Goal: Find specific page/section: Find specific page/section

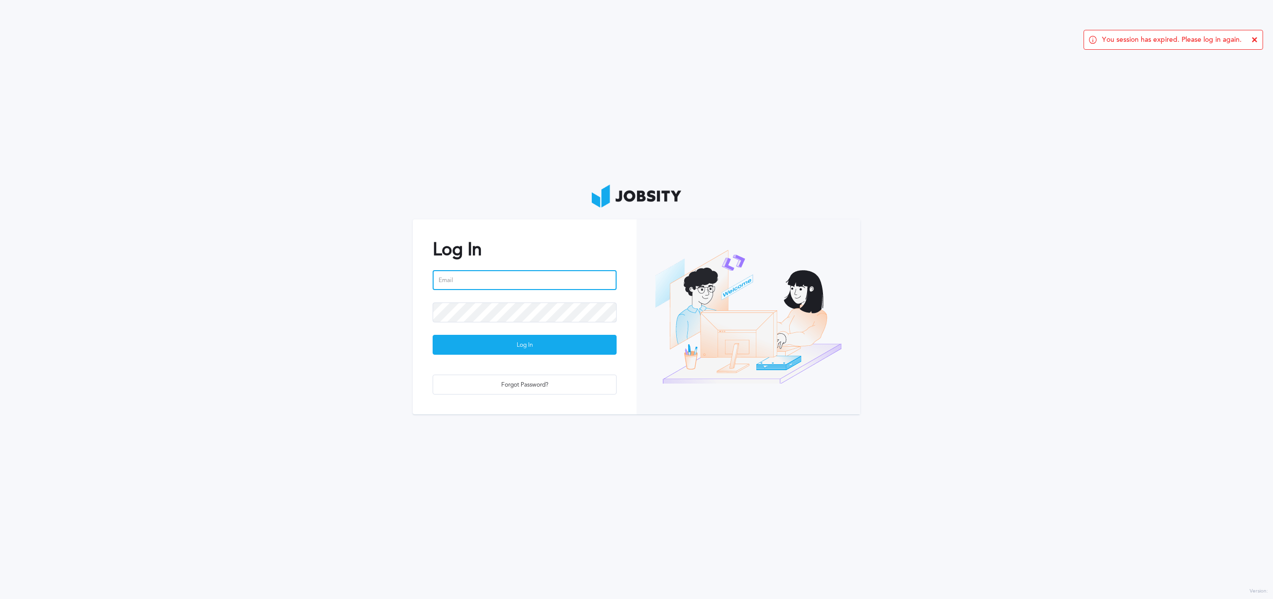
click at [481, 285] on input "email" at bounding box center [525, 280] width 184 height 20
type input "[PERSON_NAME][EMAIL_ADDRESS][PERSON_NAME][DOMAIN_NAME]"
click at [518, 341] on div "Log In" at bounding box center [524, 345] width 183 height 20
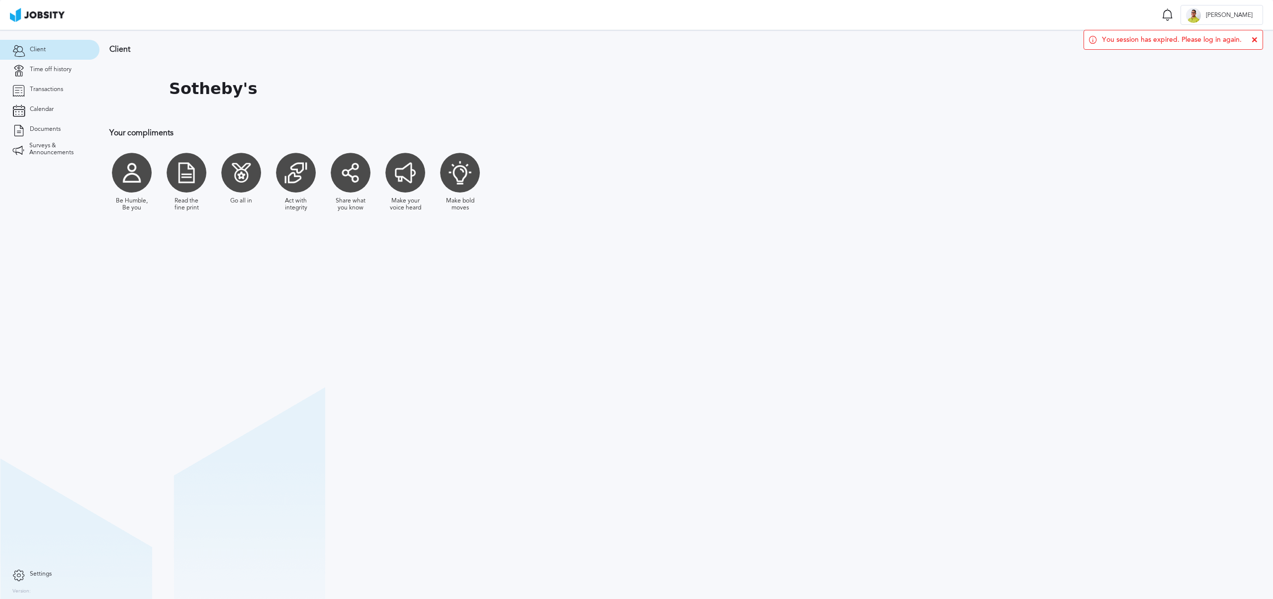
click at [1256, 38] on icon at bounding box center [1255, 40] width 6 height 6
click at [41, 83] on link "Transactions" at bounding box center [49, 90] width 99 height 20
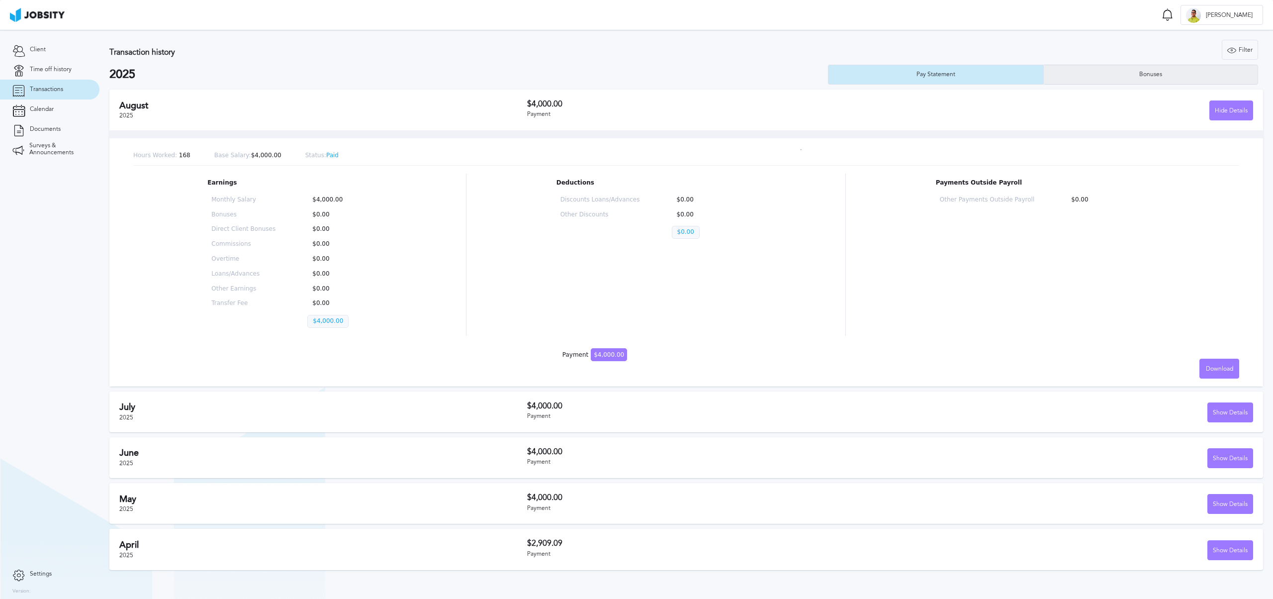
click at [1146, 71] on div "Bonuses" at bounding box center [1150, 74] width 33 height 7
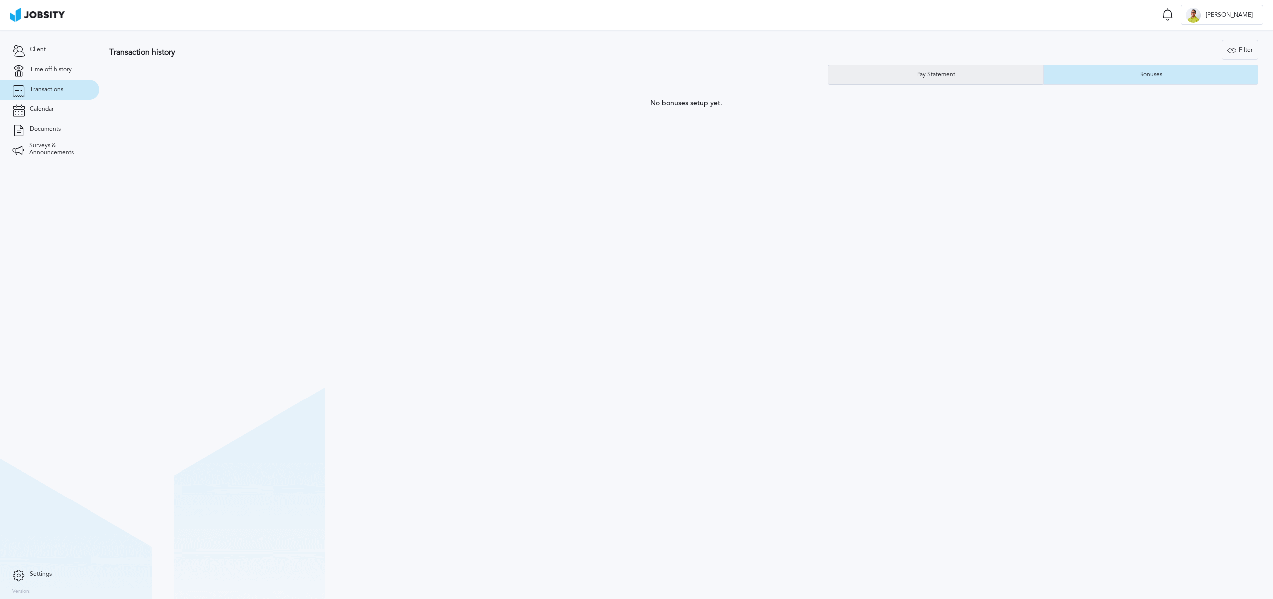
click at [988, 73] on div "Pay Statement" at bounding box center [935, 75] width 215 height 20
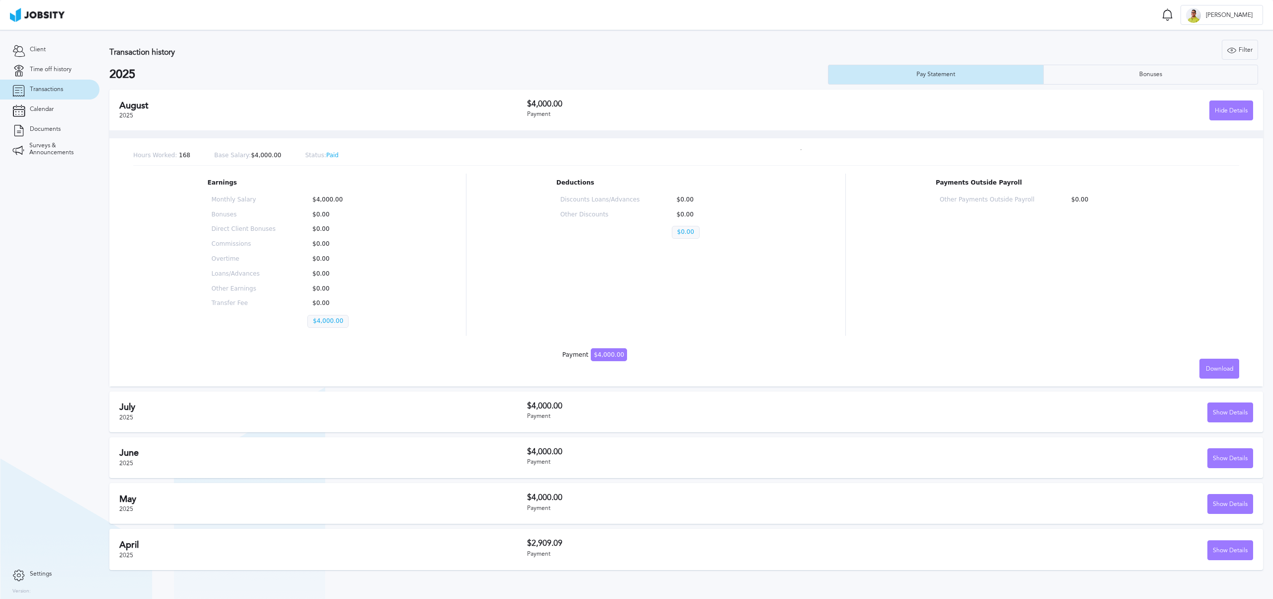
click at [587, 425] on div "[DATE] $4,000.00 Payment Show Details" at bounding box center [686, 411] width 1154 height 41
click at [1227, 411] on div "Show Details" at bounding box center [1230, 413] width 45 height 20
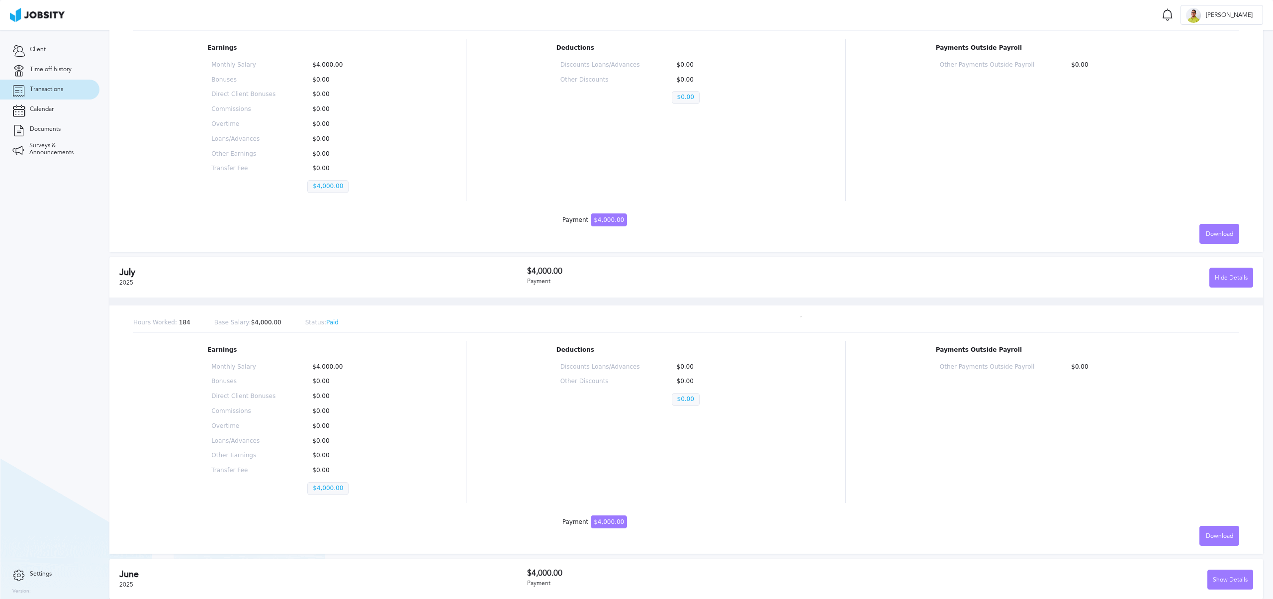
scroll to position [155, 0]
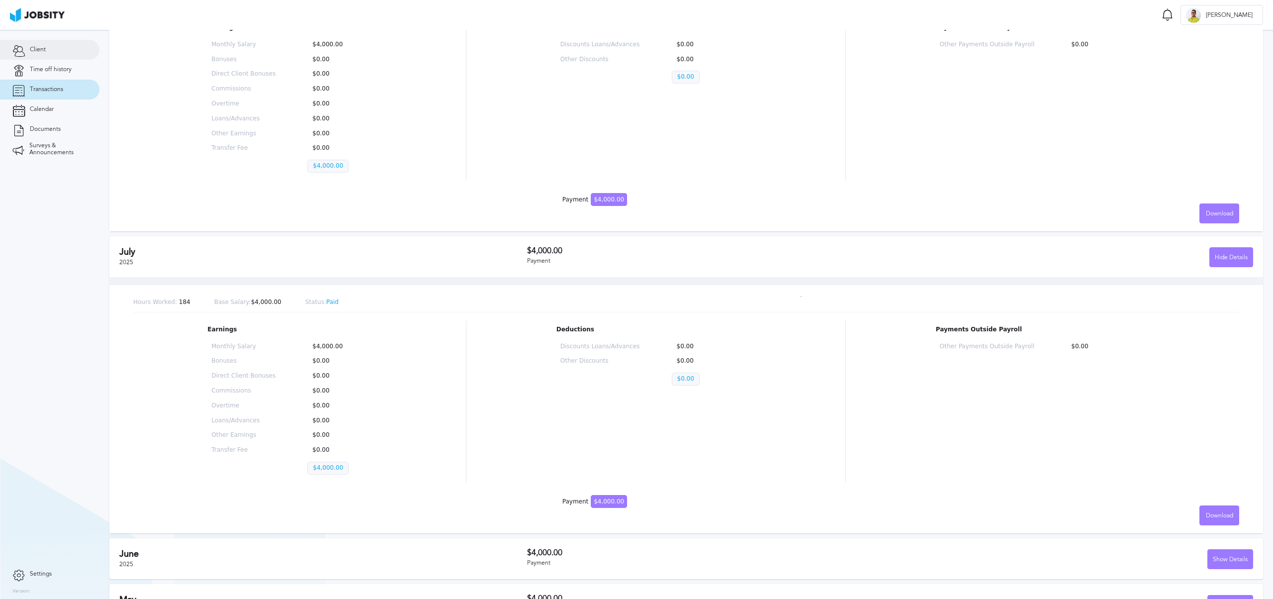
click at [29, 56] on link "Client" at bounding box center [49, 50] width 99 height 20
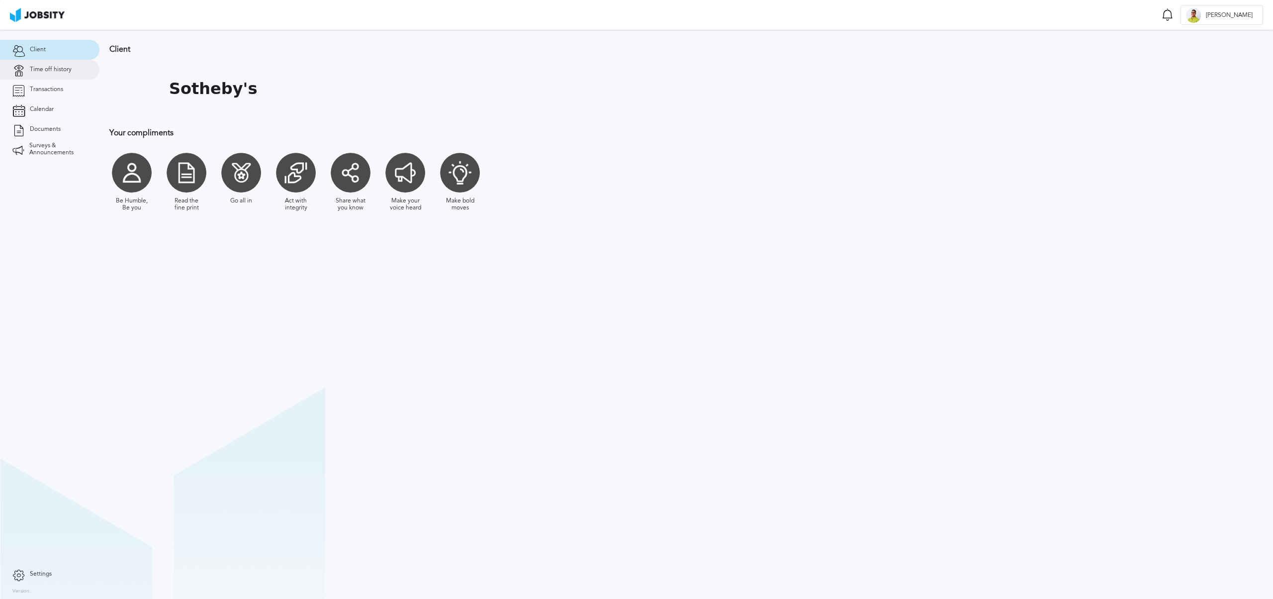
click at [42, 79] on link "Time off history" at bounding box center [49, 70] width 99 height 20
